Goal: Information Seeking & Learning: Learn about a topic

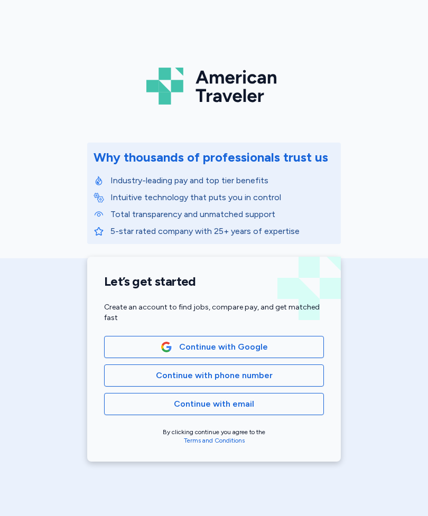
click at [271, 351] on span "Continue with Google" at bounding box center [214, 347] width 202 height 13
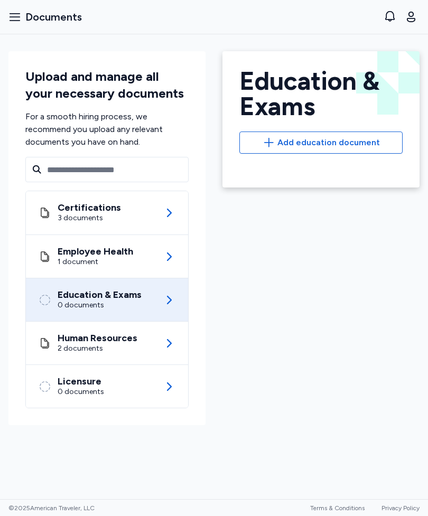
click at [16, 20] on icon "button" at bounding box center [15, 16] width 11 height 7
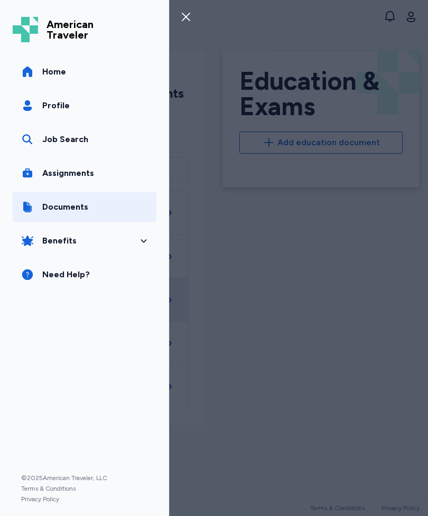
click at [77, 140] on div "Job Search" at bounding box center [65, 139] width 46 height 13
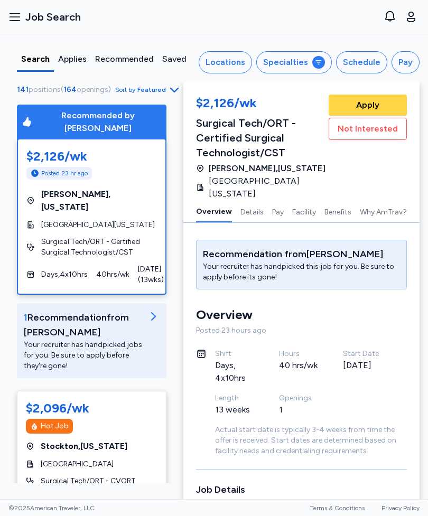
click at [17, 22] on icon "button" at bounding box center [14, 17] width 13 height 13
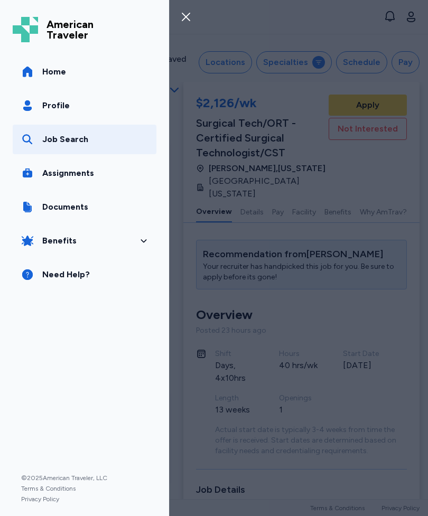
click at [93, 176] on link "Assignments" at bounding box center [85, 174] width 144 height 30
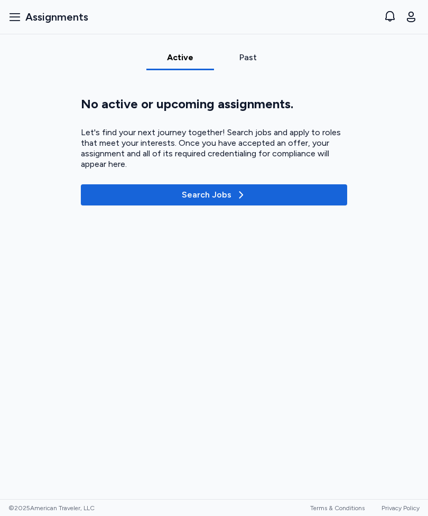
click at [26, 23] on span "Assignments" at bounding box center [56, 17] width 63 height 15
click at [21, 27] on button "Open sidebar Assignments" at bounding box center [48, 16] width 88 height 23
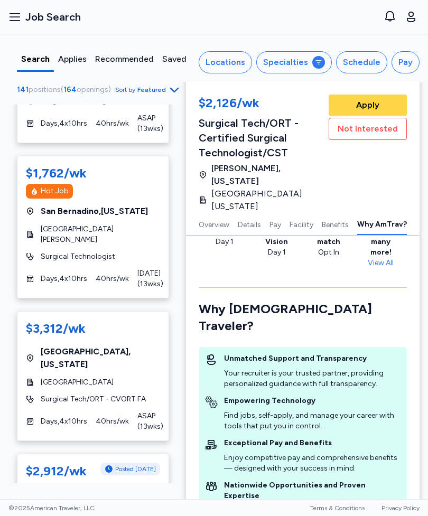
scroll to position [693, 0]
